Goal: Task Accomplishment & Management: Complete application form

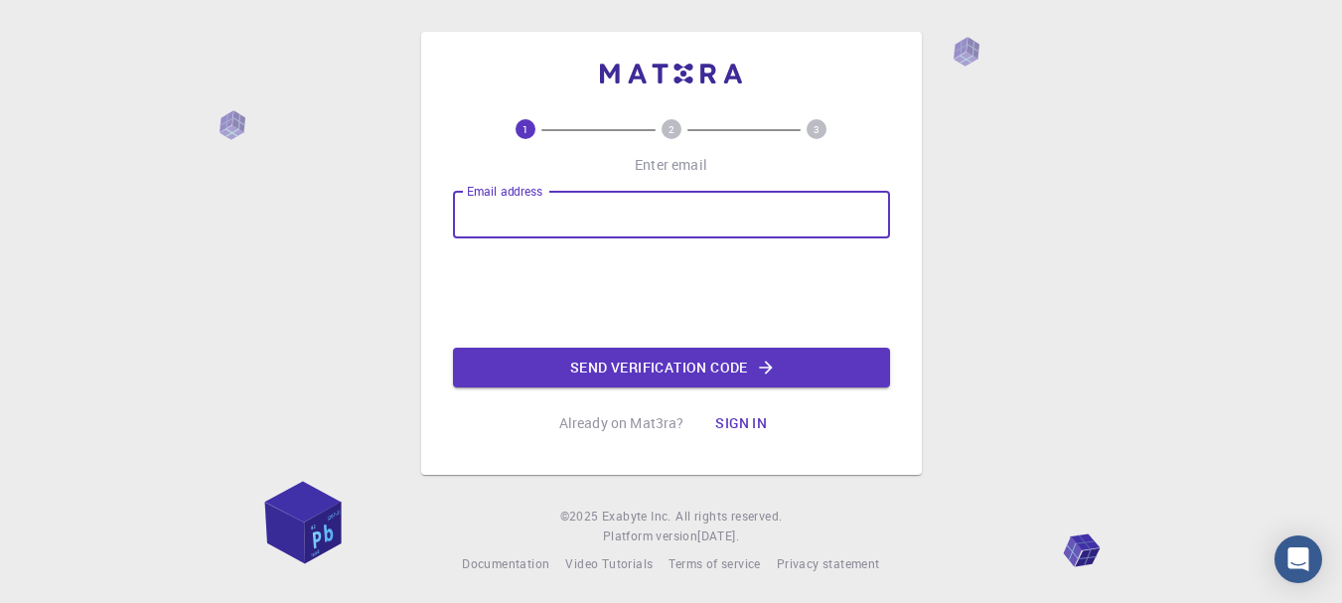
click at [597, 225] on input "Email address" at bounding box center [671, 215] width 437 height 48
type input "[EMAIL_ADDRESS][DOMAIN_NAME]"
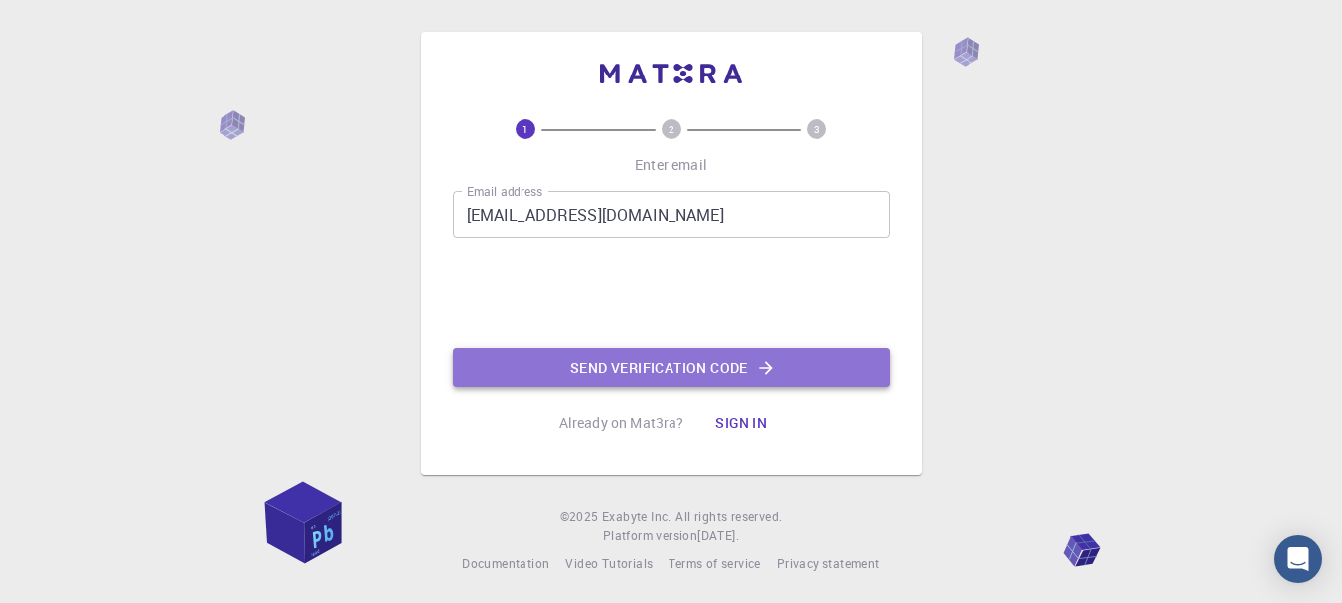
click at [658, 359] on button "Send verification code" at bounding box center [671, 368] width 437 height 40
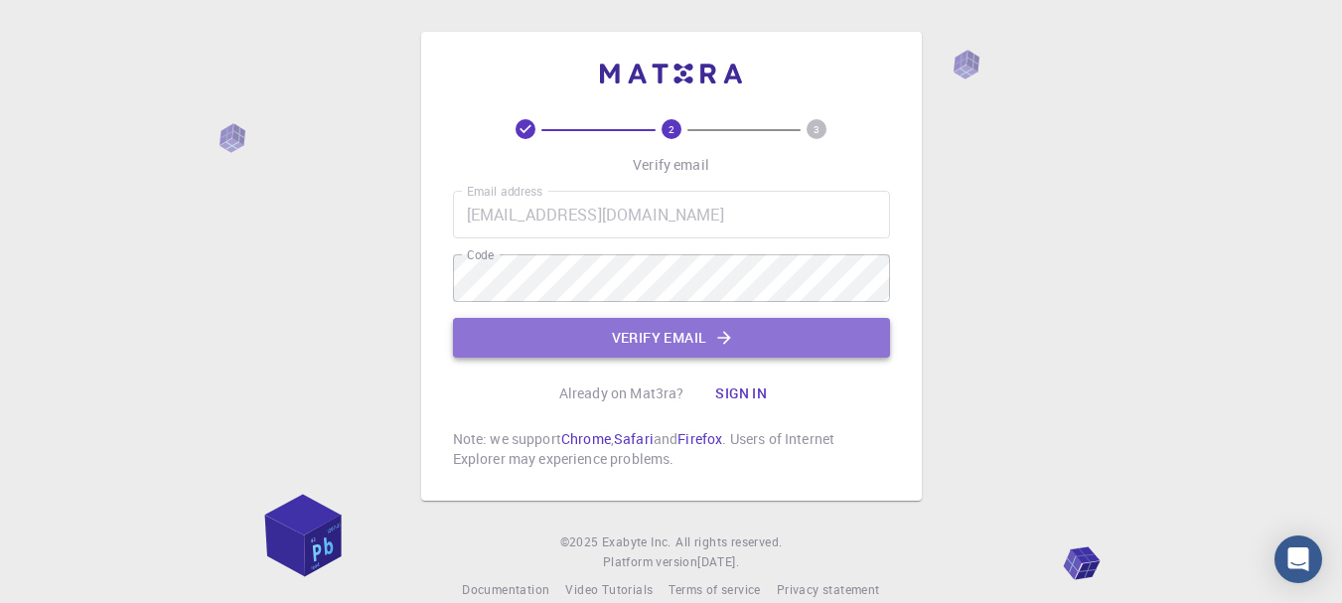
click at [719, 334] on icon "button" at bounding box center [724, 338] width 20 height 20
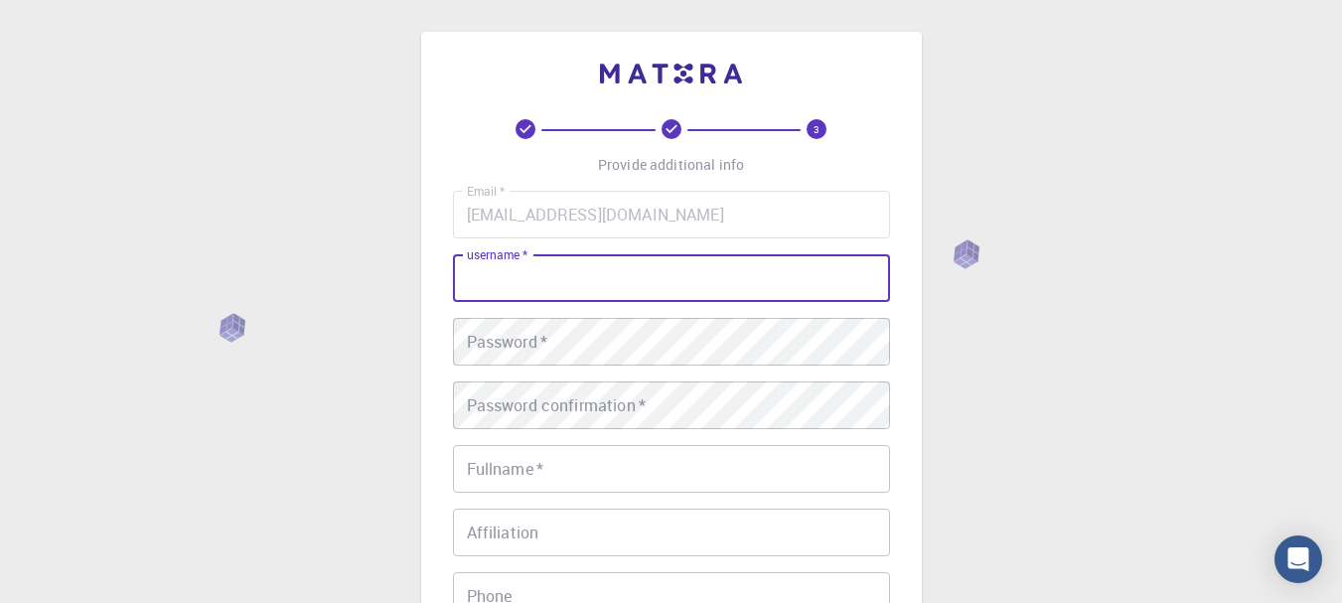
click at [661, 279] on input "username   *" at bounding box center [671, 278] width 437 height 48
type input "Khoito7"
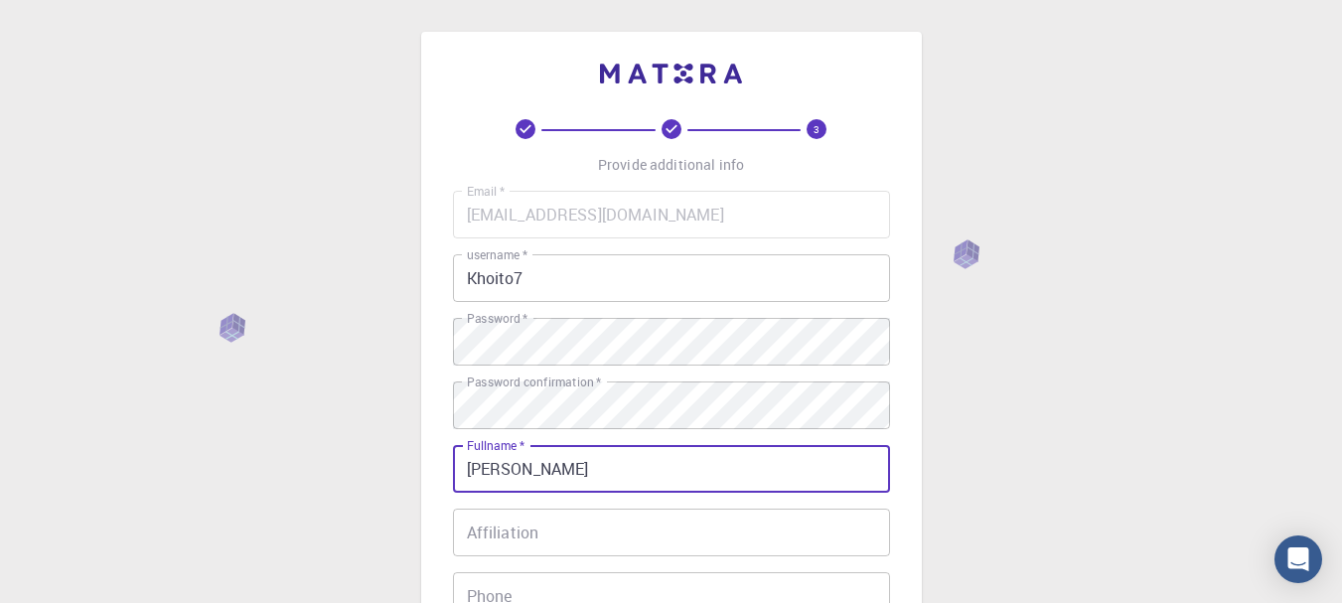
type input "[PERSON_NAME]"
type input "07928460997"
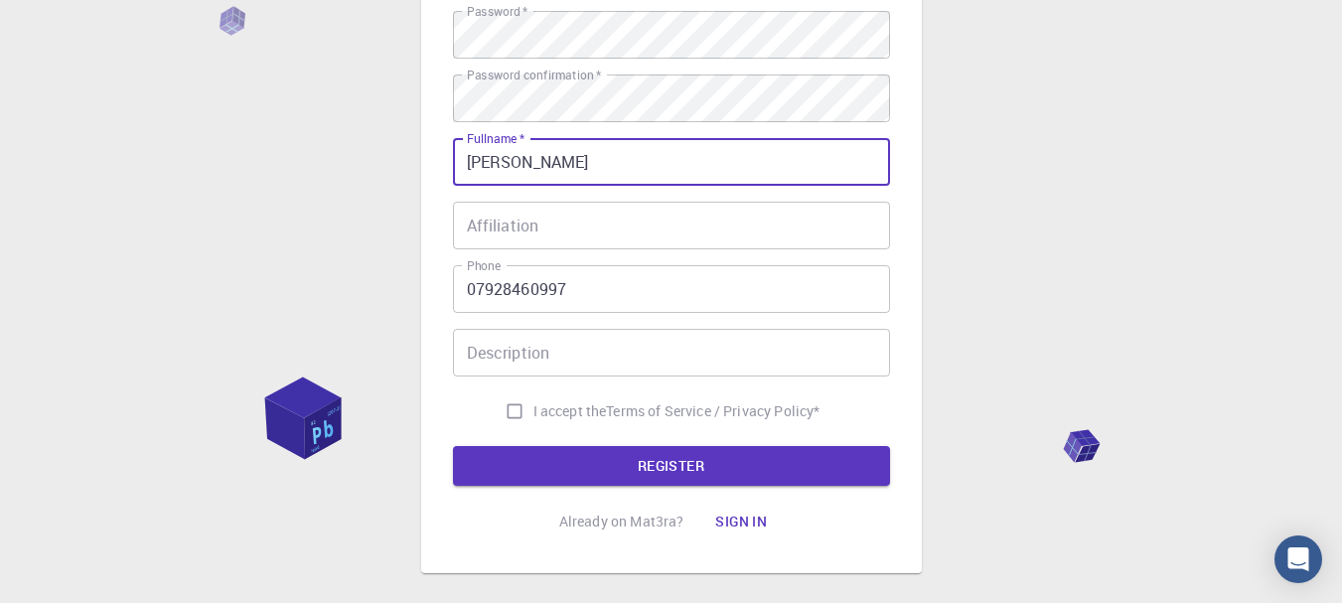
scroll to position [331, 0]
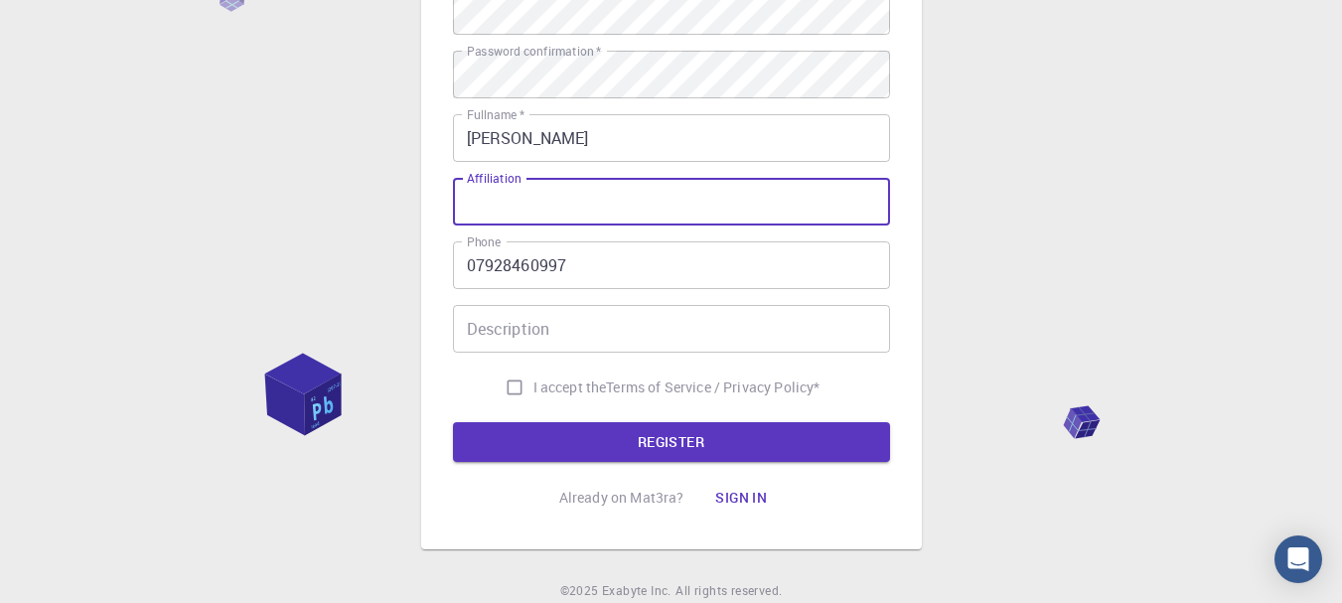
click at [724, 192] on input "Affiliation" at bounding box center [671, 202] width 437 height 48
type input "D"
type input "Engineer"
click at [619, 331] on input "Description" at bounding box center [671, 329] width 437 height 48
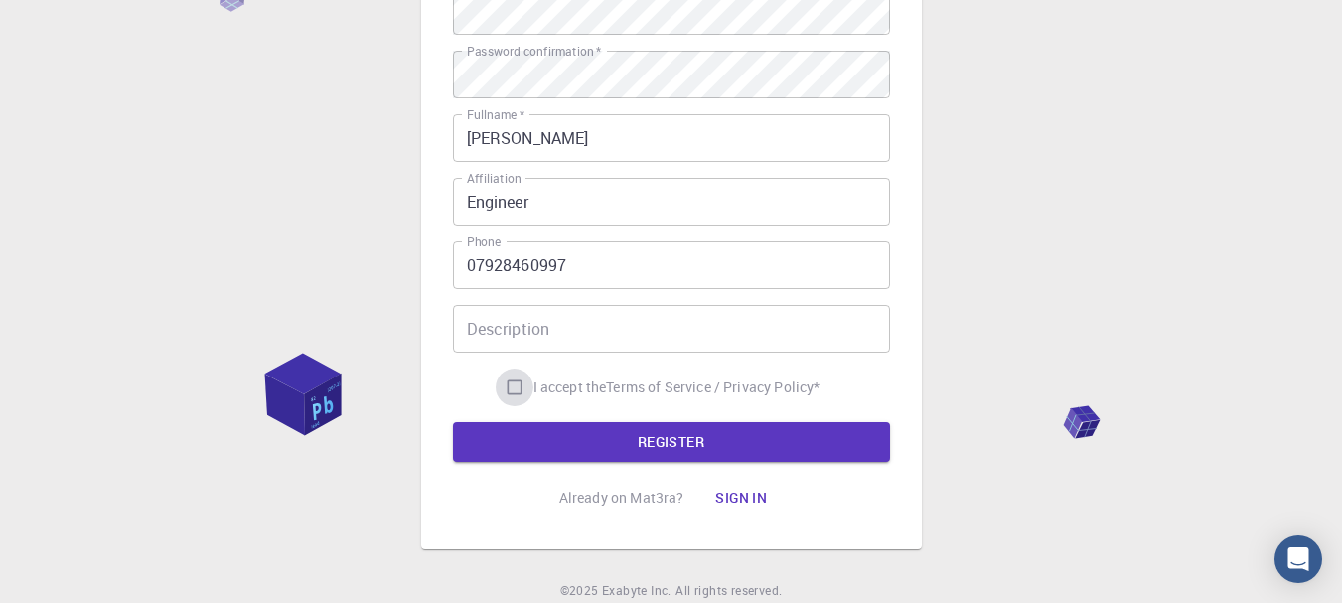
click at [505, 386] on input "I accept the Terms of Service / Privacy Policy *" at bounding box center [515, 388] width 38 height 38
checkbox input "true"
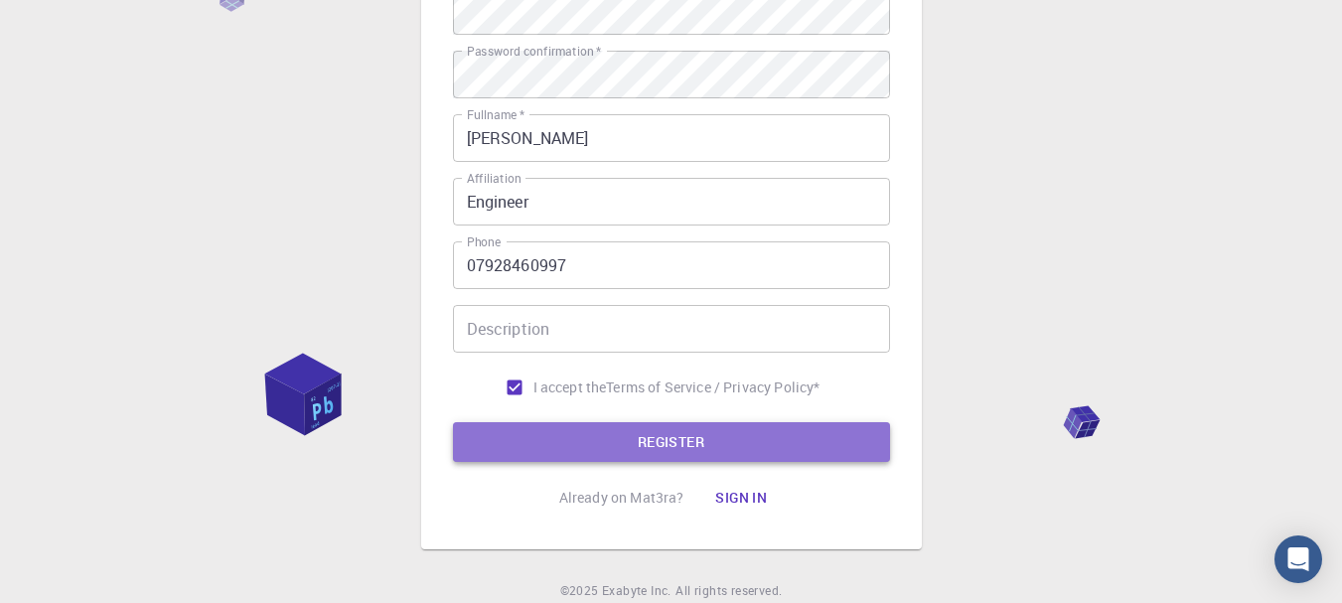
click at [609, 442] on button "REGISTER" at bounding box center [671, 442] width 437 height 40
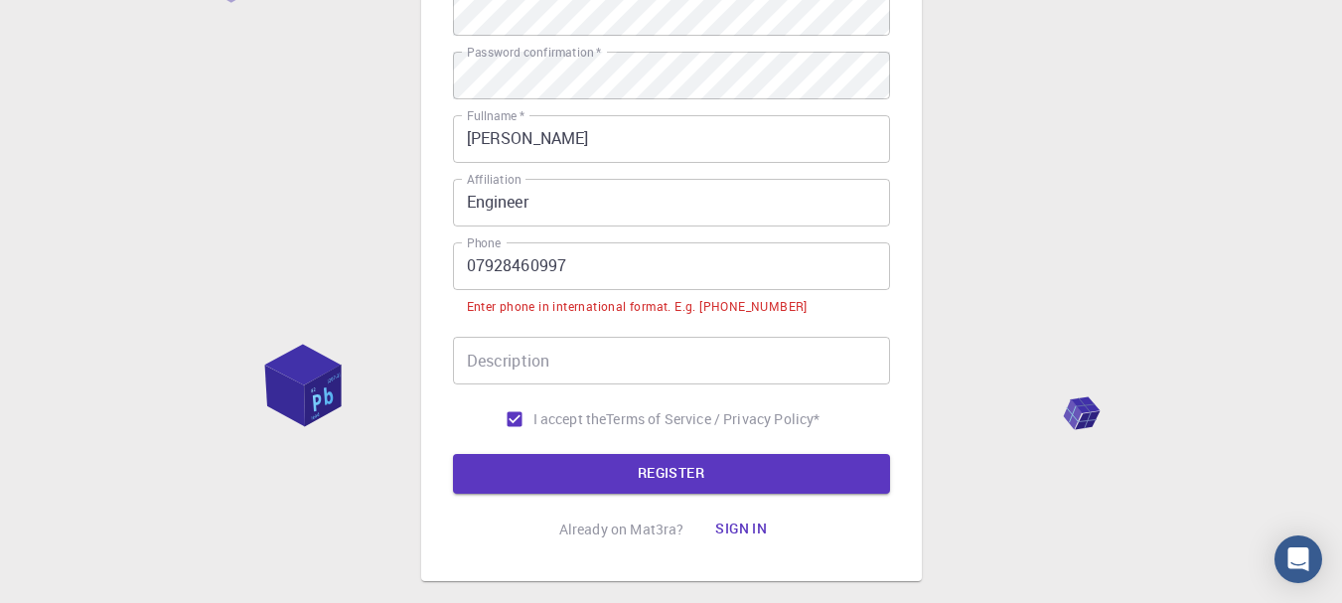
click at [584, 273] on input "07928460997" at bounding box center [671, 266] width 437 height 48
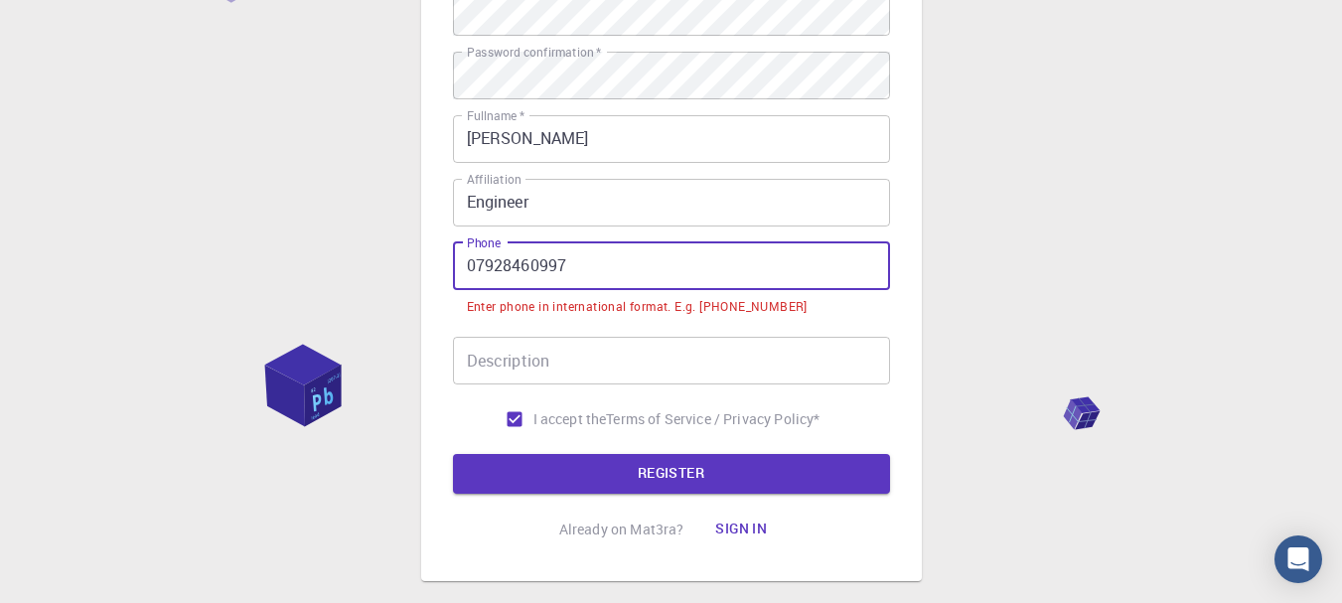
click at [584, 273] on input "07928460997" at bounding box center [671, 266] width 437 height 48
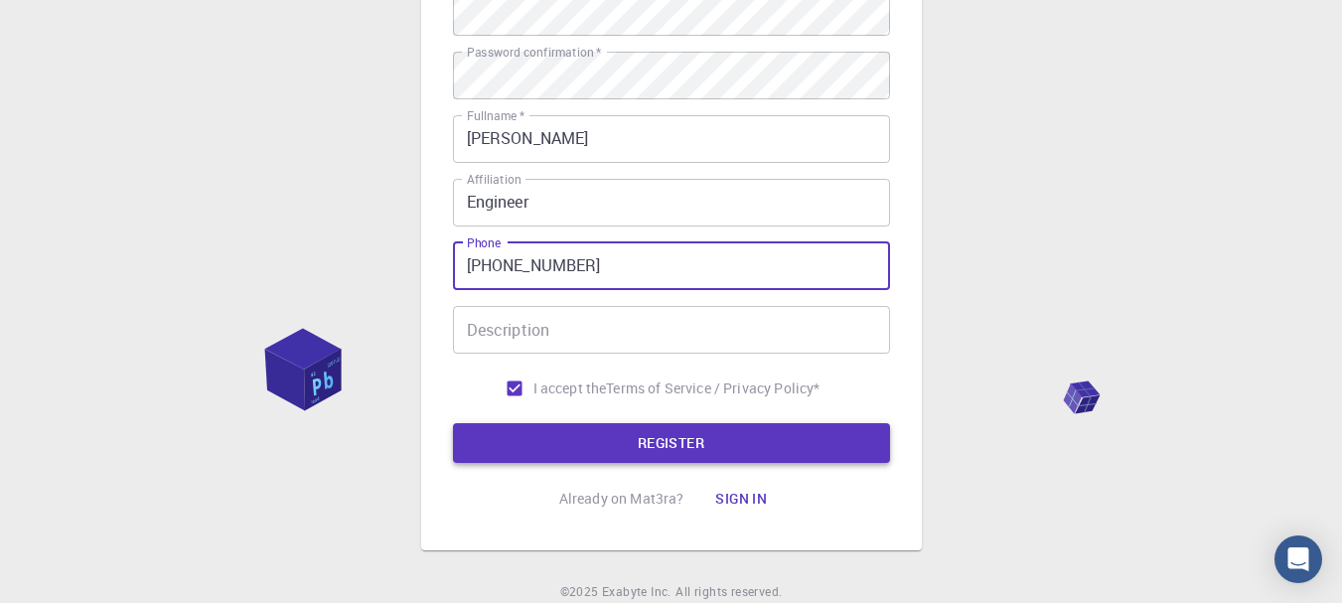
type input "[PHONE_NUMBER]"
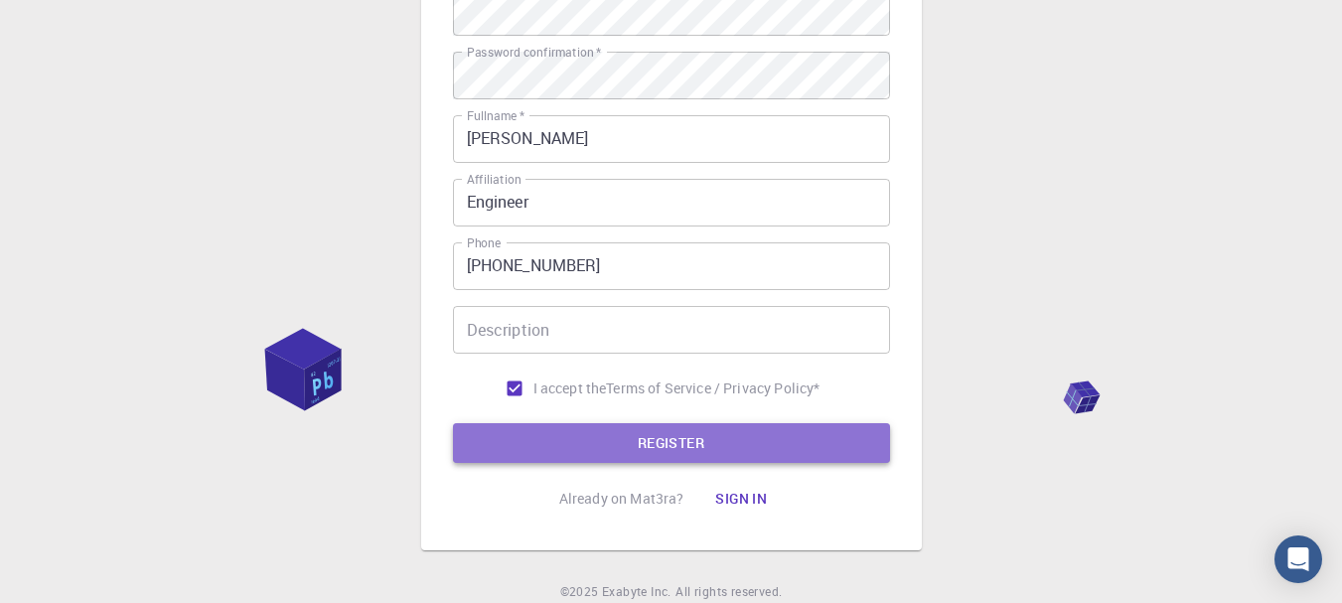
click at [660, 438] on button "REGISTER" at bounding box center [671, 443] width 437 height 40
click at [648, 443] on button "REGISTER" at bounding box center [671, 443] width 437 height 40
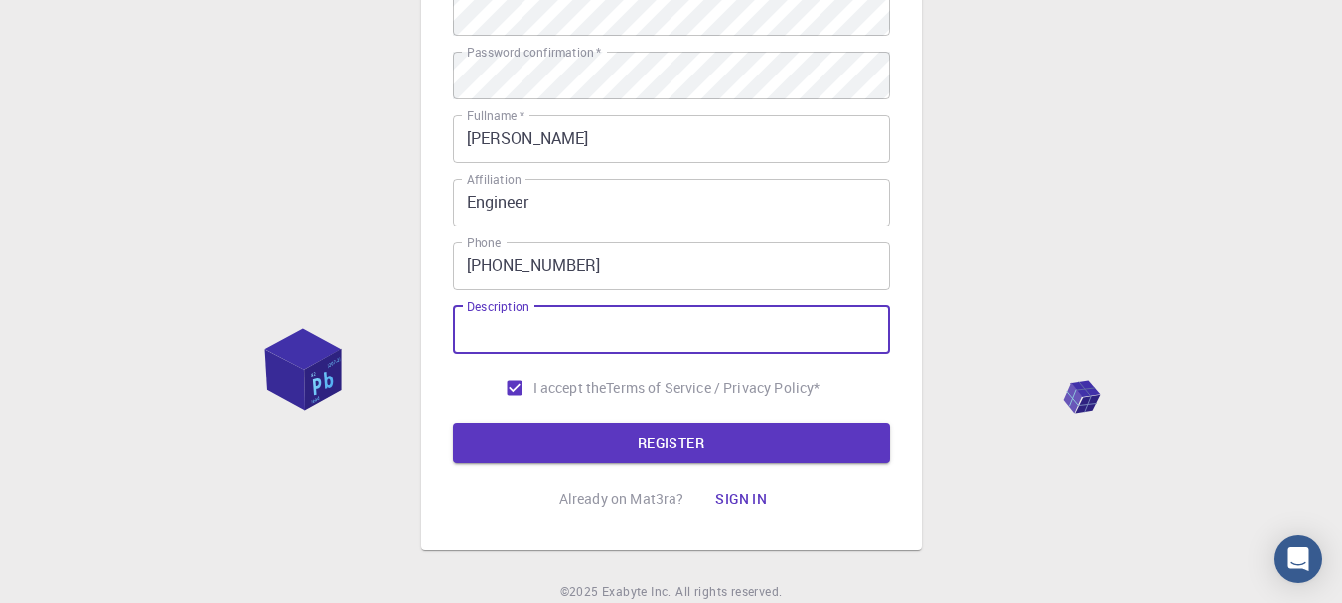
click at [612, 339] on input "Description" at bounding box center [671, 330] width 437 height 48
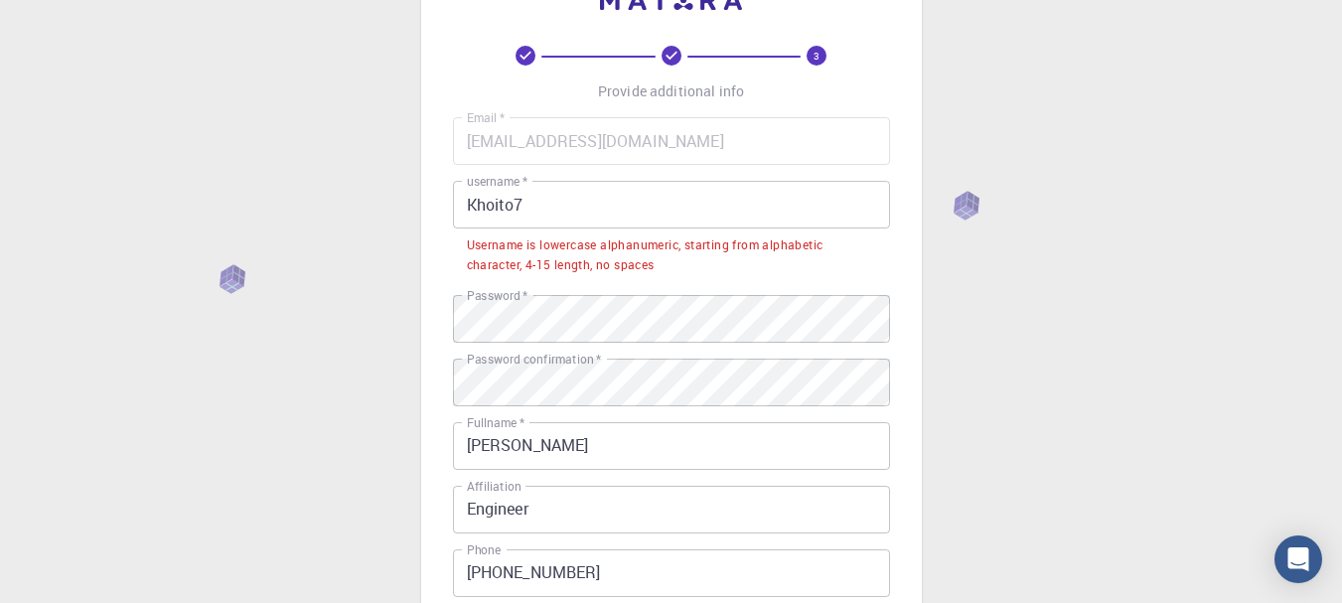
scroll to position [52, 0]
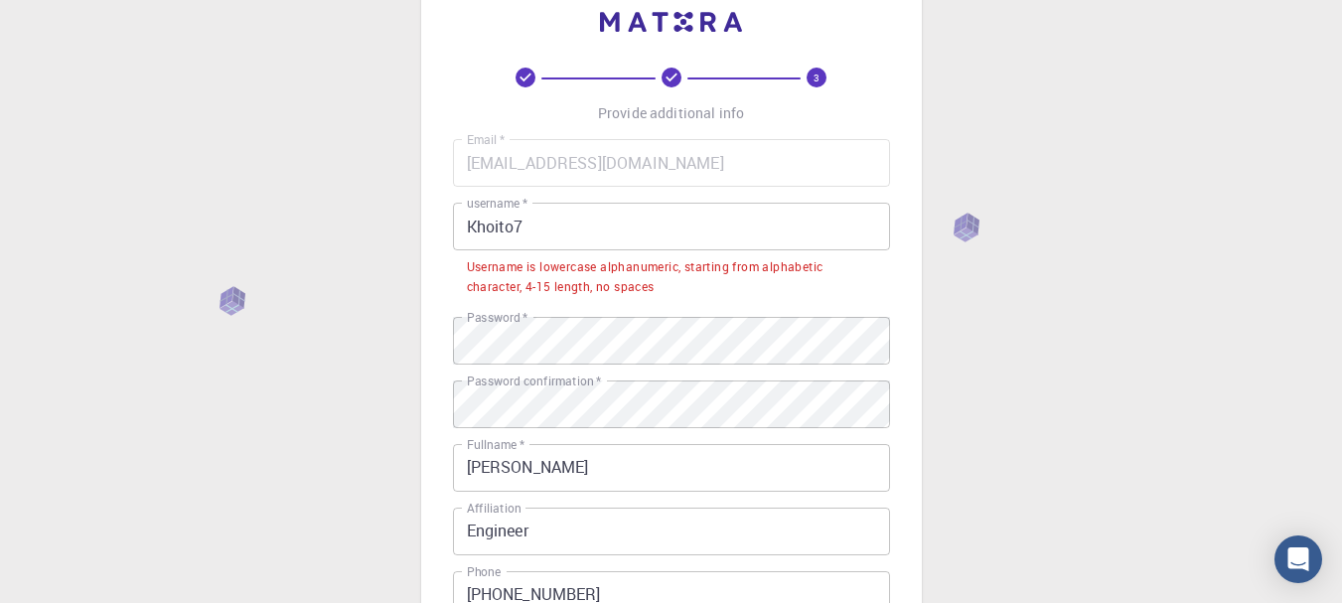
type input "Mining"
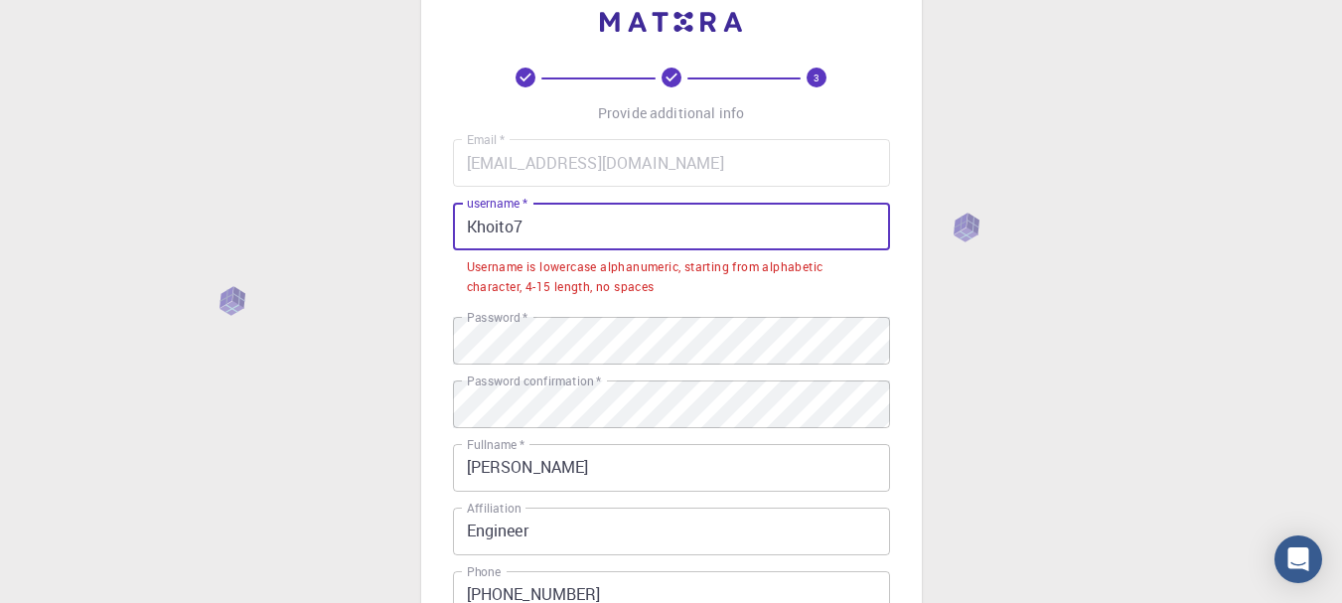
click at [474, 227] on input "Khoito7" at bounding box center [671, 227] width 437 height 48
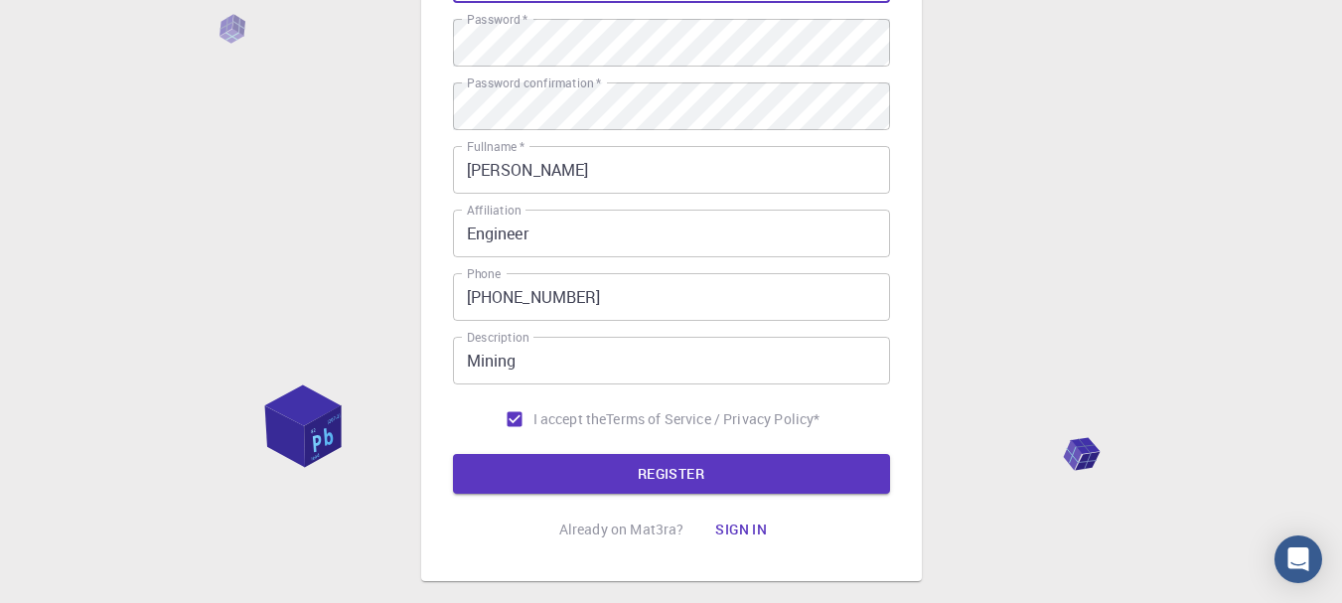
scroll to position [317, 0]
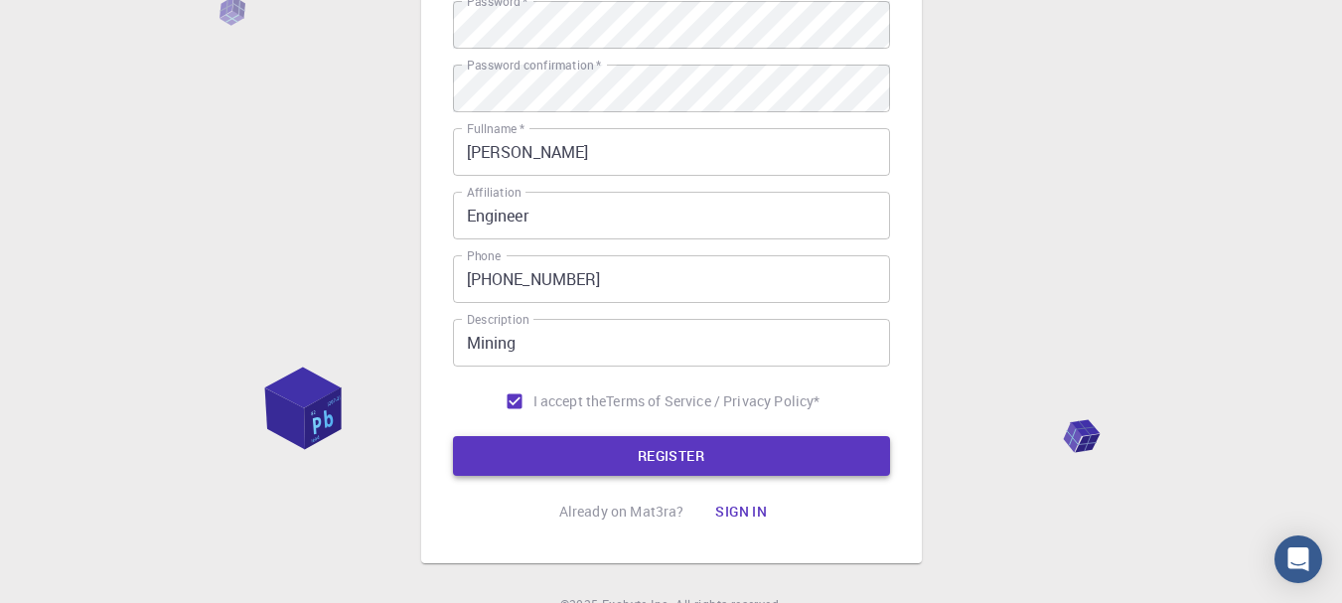
type input "khoito7"
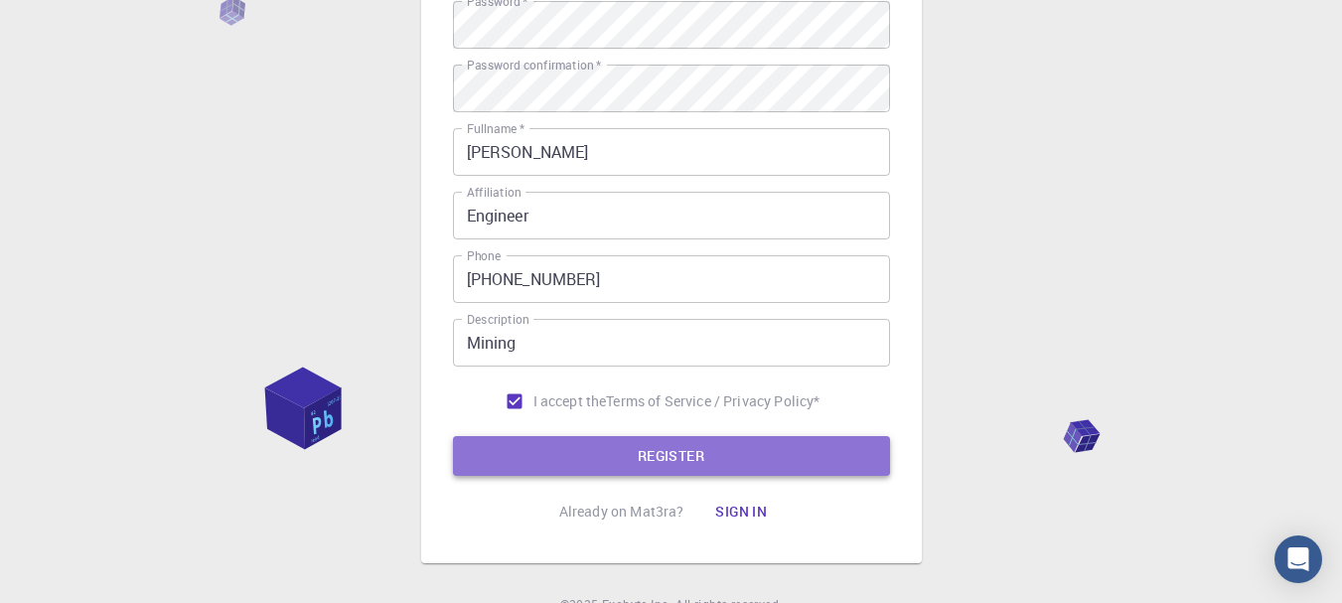
click at [717, 454] on button "REGISTER" at bounding box center [671, 456] width 437 height 40
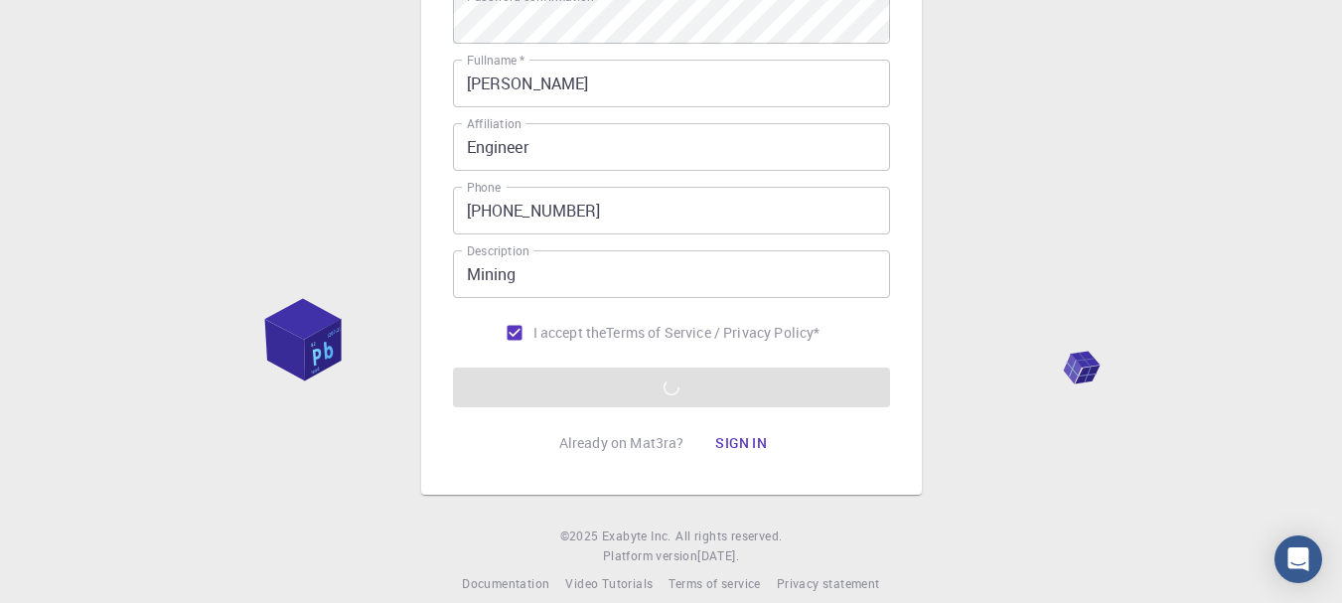
scroll to position [408, 0]
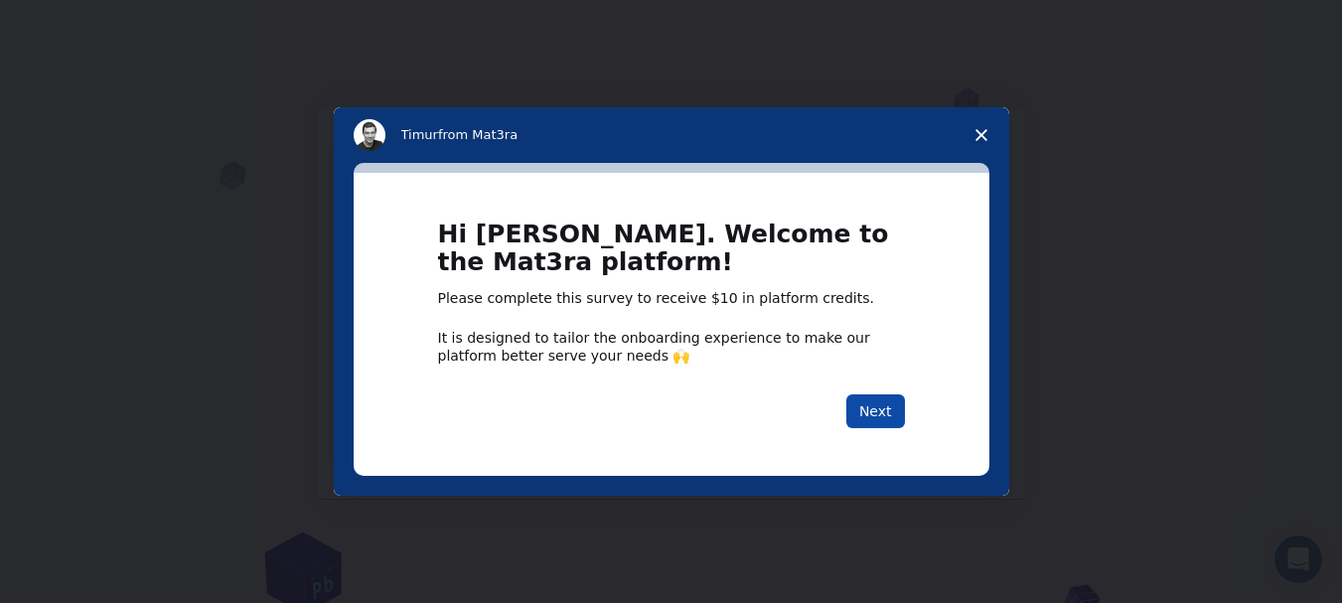
click at [876, 420] on button "Next" at bounding box center [875, 411] width 59 height 34
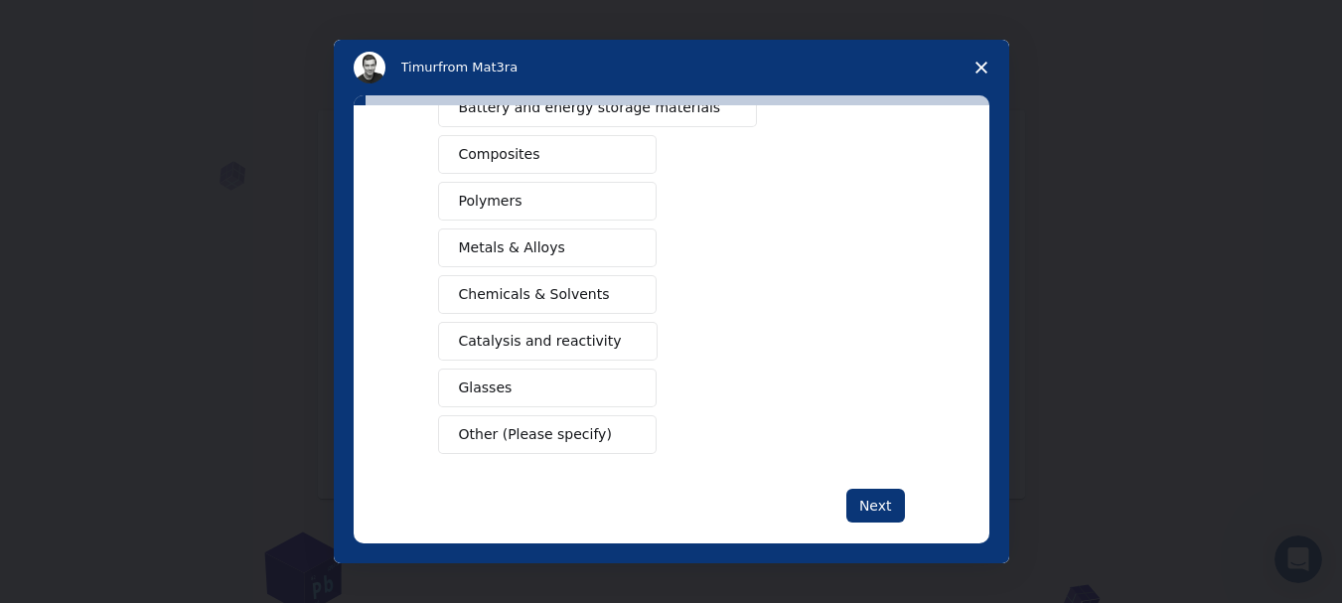
scroll to position [298, 0]
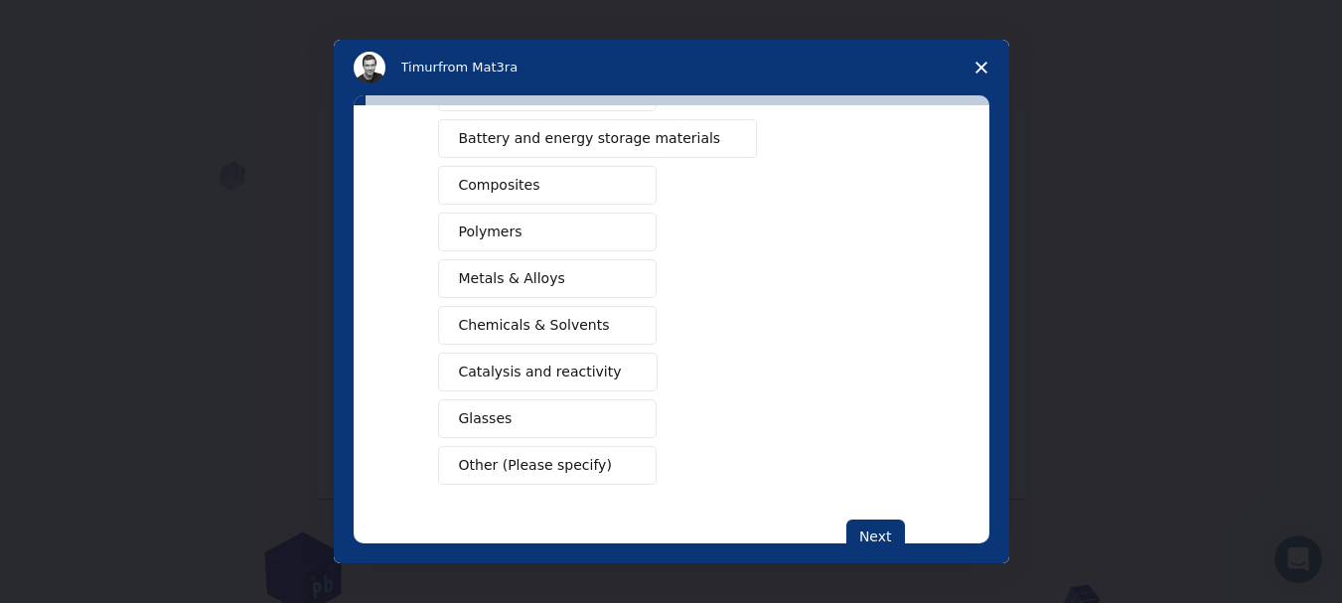
click at [490, 278] on span "Metals & Alloys" at bounding box center [512, 278] width 106 height 21
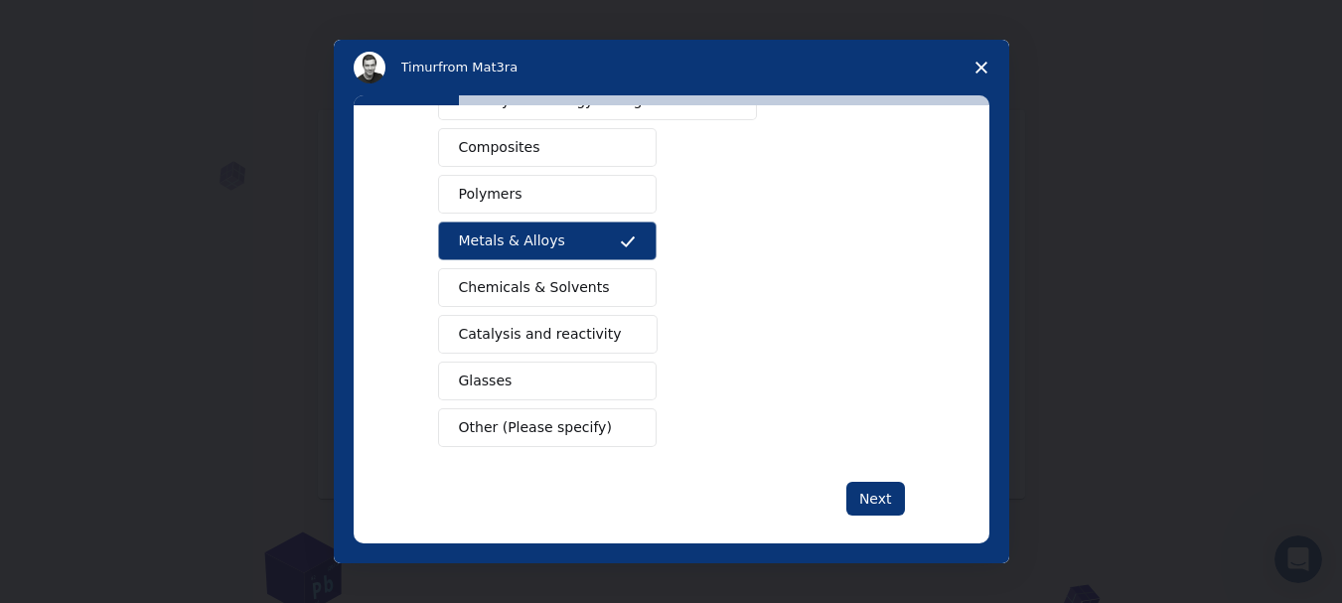
scroll to position [345, 0]
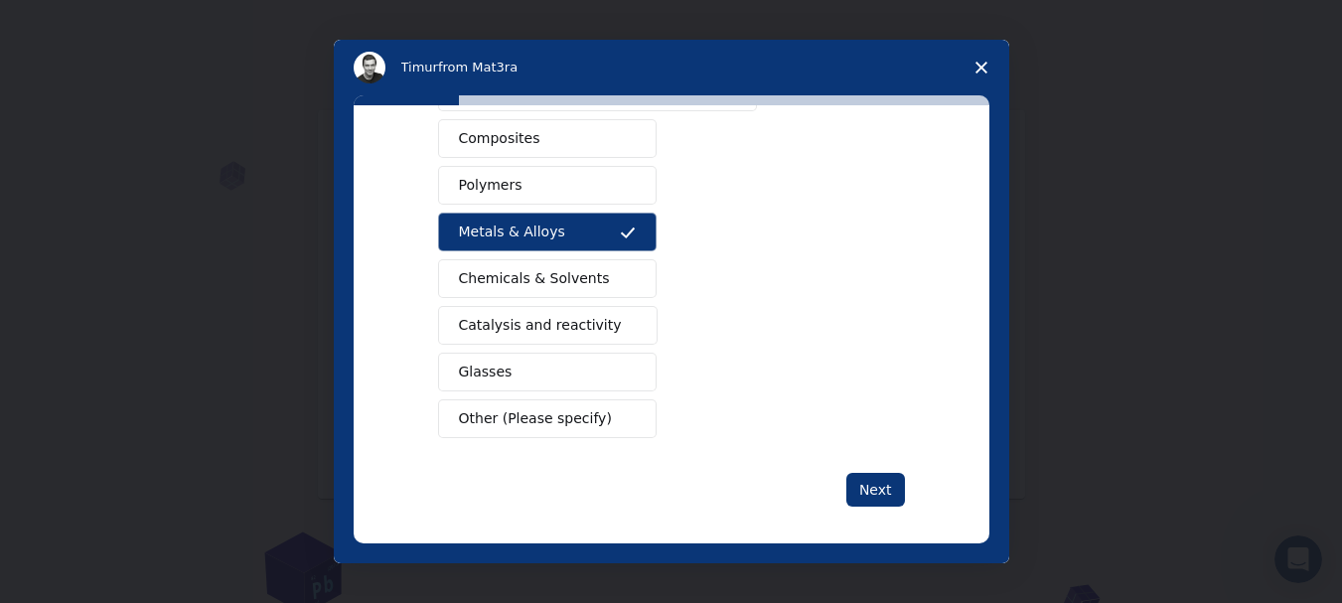
click at [519, 369] on button "Glasses" at bounding box center [547, 372] width 219 height 39
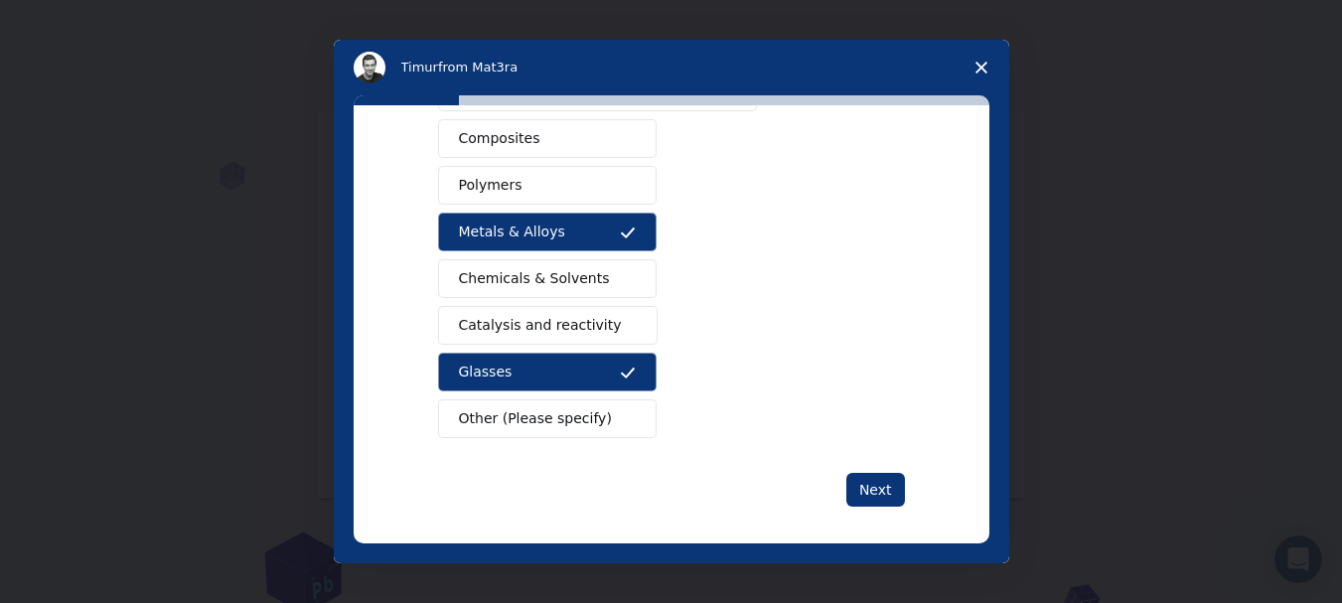
click at [519, 369] on button "Glasses" at bounding box center [547, 372] width 219 height 39
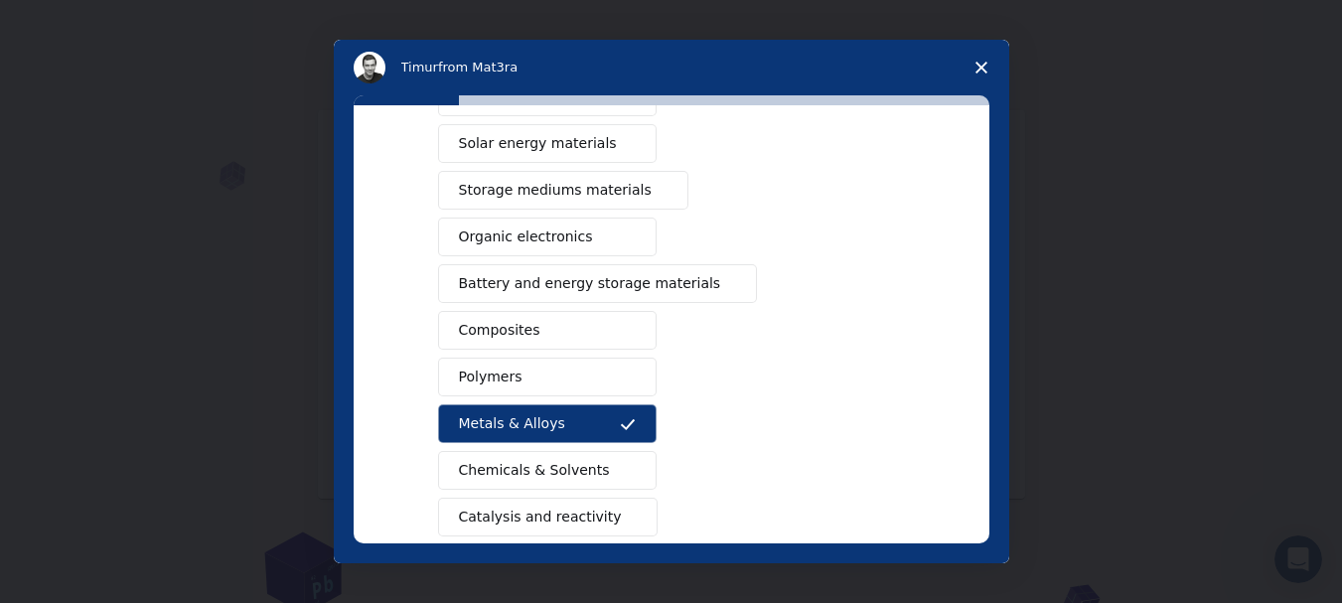
scroll to position [150, 0]
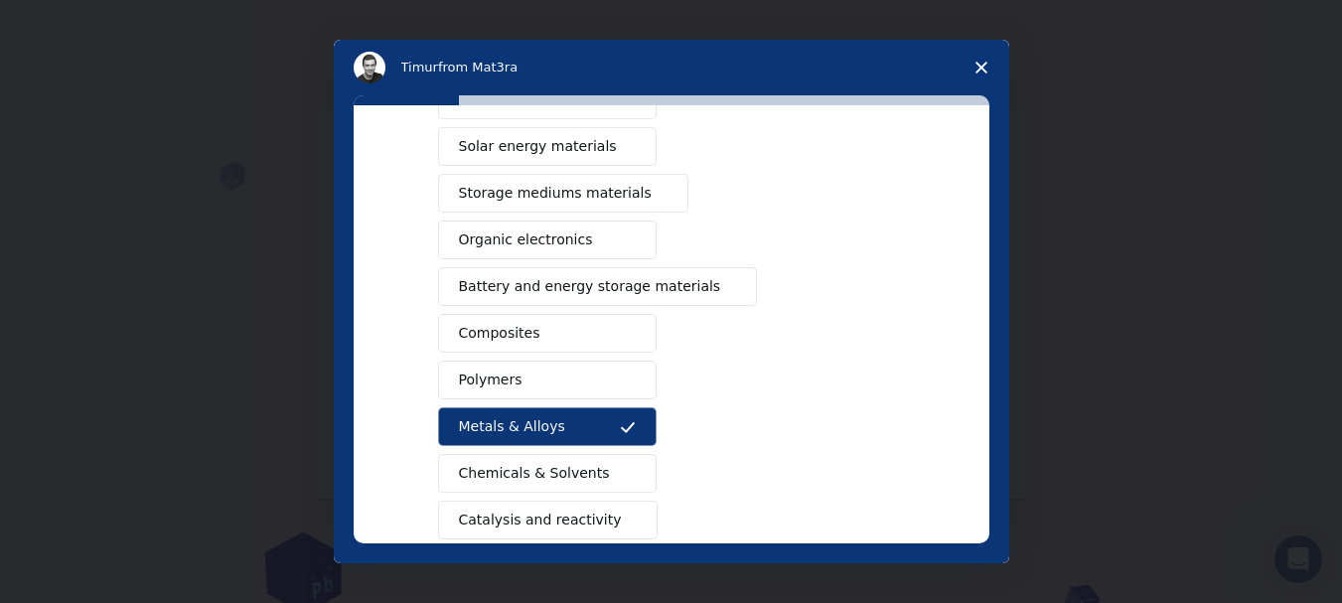
click at [533, 198] on span "Storage mediums materials" at bounding box center [555, 193] width 193 height 21
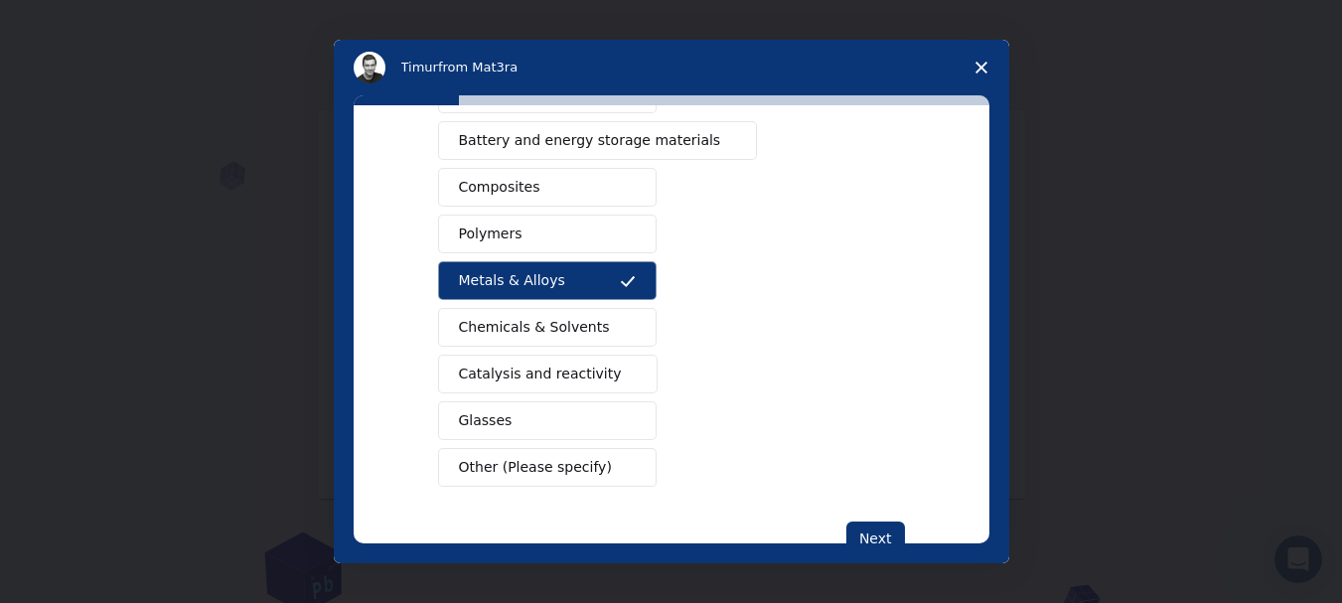
scroll to position [356, 0]
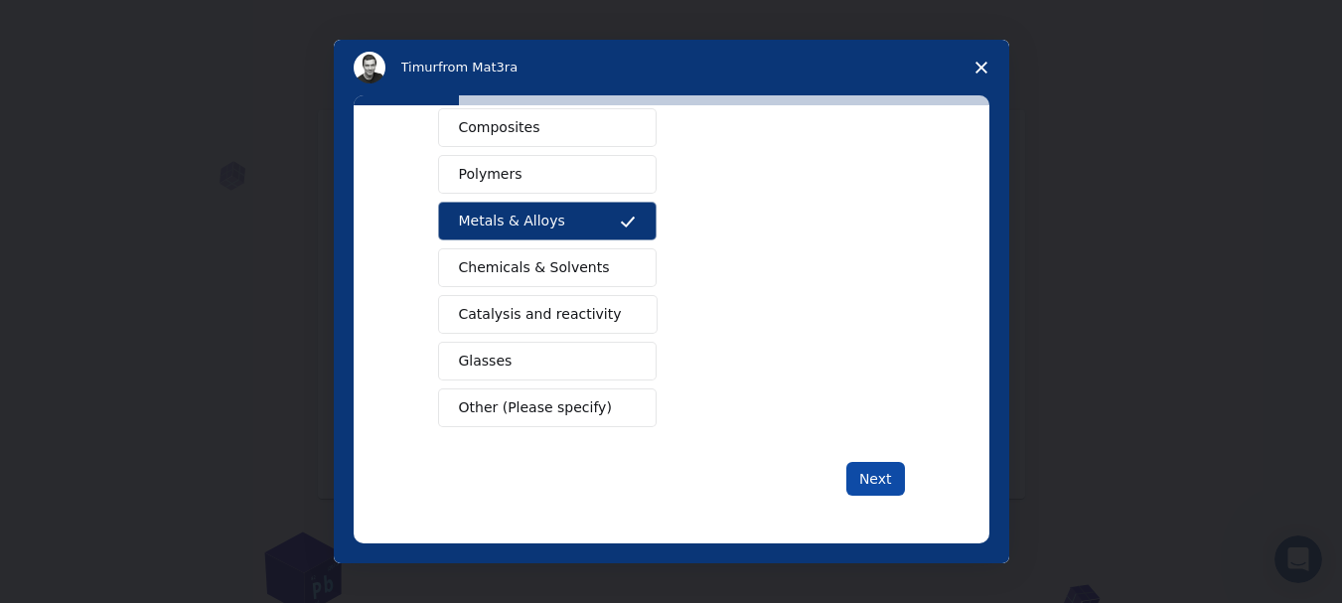
click at [869, 476] on button "Next" at bounding box center [875, 479] width 59 height 34
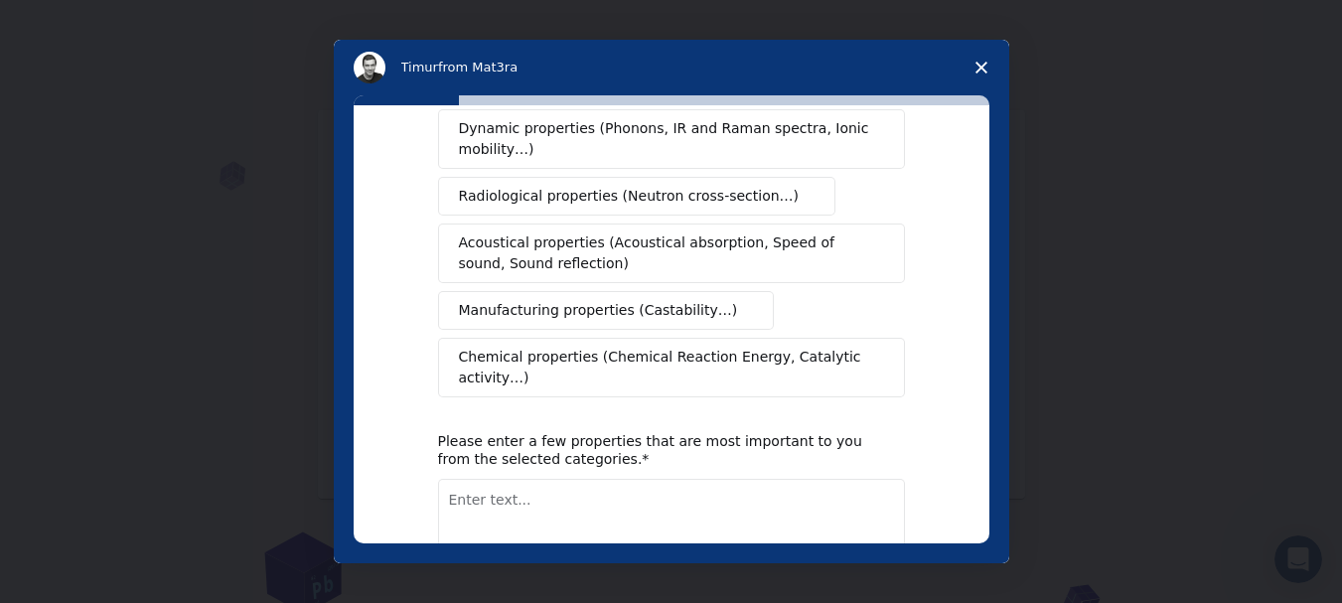
scroll to position [459, 0]
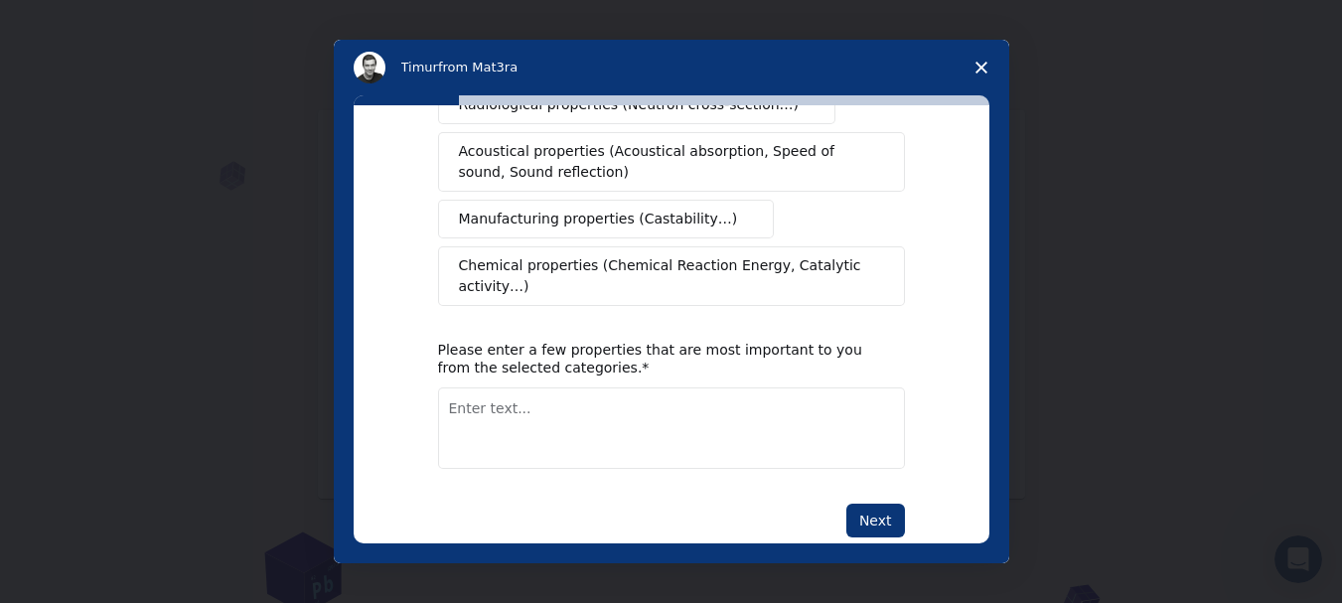
click at [977, 64] on polygon "Close survey" at bounding box center [982, 68] width 12 height 12
